Goal: Transaction & Acquisition: Obtain resource

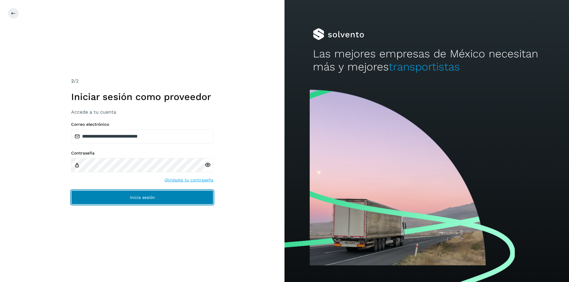
click at [151, 196] on span "Inicia sesión" at bounding box center [142, 198] width 25 height 4
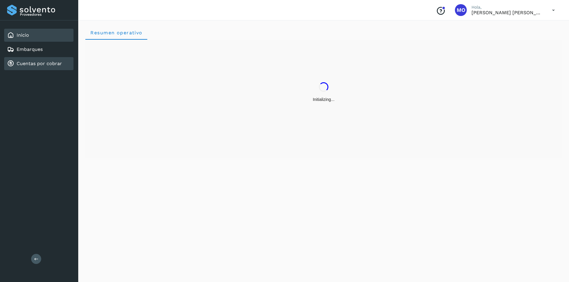
click at [22, 63] on link "Cuentas por cobrar" at bounding box center [39, 64] width 45 height 6
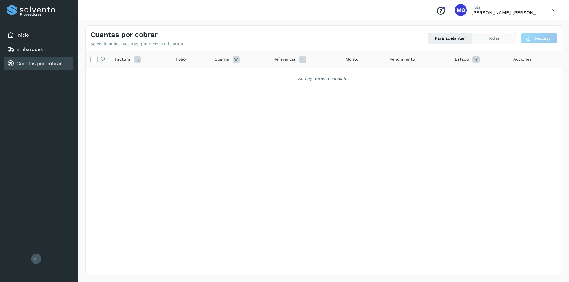
click at [493, 37] on button "Todas" at bounding box center [494, 38] width 44 height 11
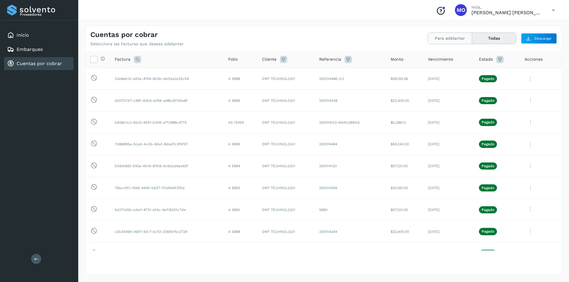
click at [441, 36] on button "Para adelantar" at bounding box center [450, 38] width 44 height 11
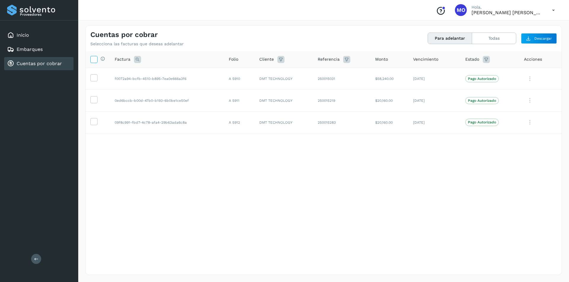
click at [94, 60] on icon at bounding box center [94, 59] width 6 height 6
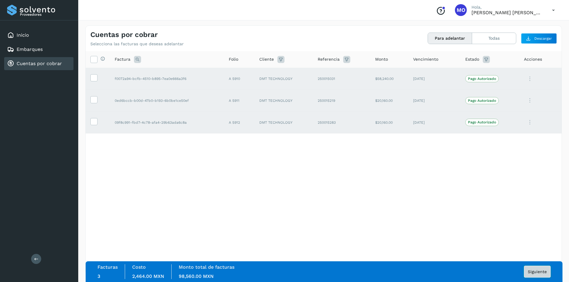
click at [537, 274] on span "Siguiente" at bounding box center [537, 272] width 19 height 4
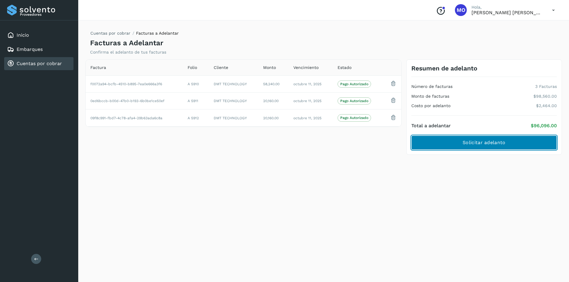
click at [485, 144] on span "Solicitar adelanto" at bounding box center [483, 143] width 43 height 7
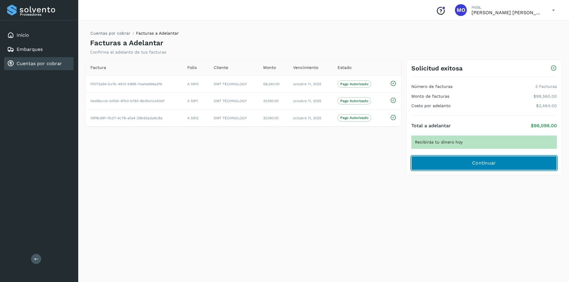
click at [506, 161] on button "Continuar" at bounding box center [483, 163] width 145 height 14
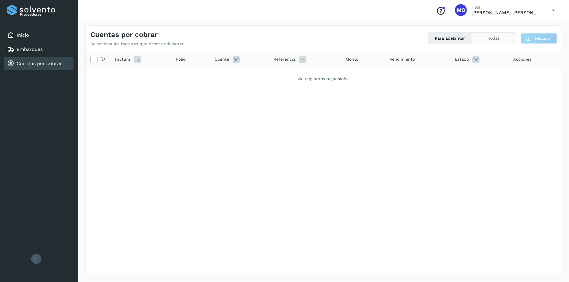
click at [494, 41] on button "Todas" at bounding box center [494, 38] width 44 height 11
